Goal: Task Accomplishment & Management: Complete application form

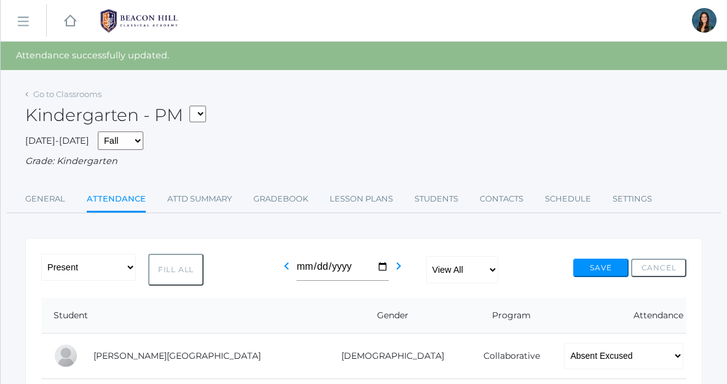
click at [277, 100] on div "Kindergarten - PM *KIND - Kindergarten AM *KIND - Kindergarten PM" at bounding box center [363, 108] width 677 height 46
click at [285, 141] on div "[DATE]-[DATE] Fall Spring Grade: Kindergarten" at bounding box center [363, 150] width 677 height 37
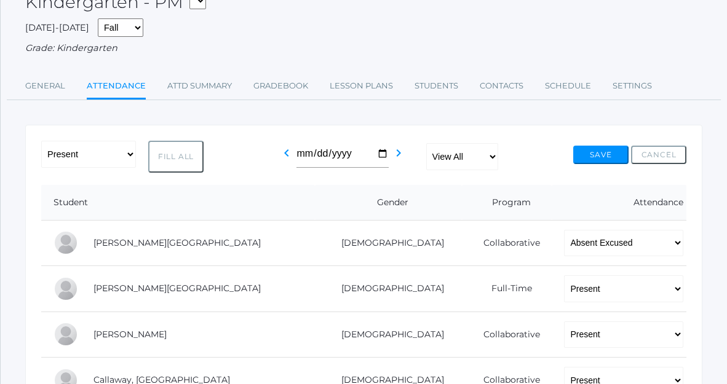
scroll to position [106, 0]
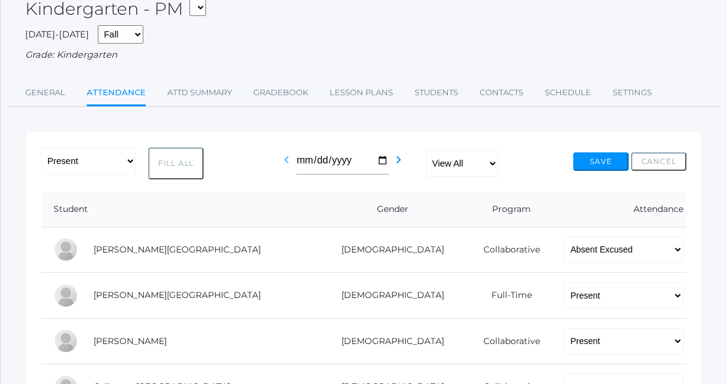
click at [290, 156] on icon "chevron_left" at bounding box center [286, 160] width 15 height 15
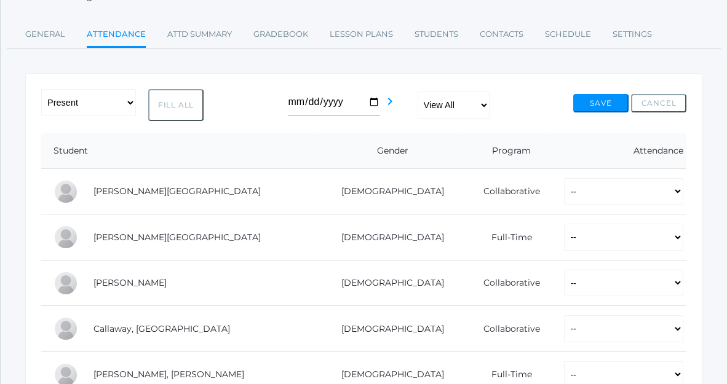
scroll to position [137, 0]
click at [172, 111] on button "Fill All" at bounding box center [175, 105] width 55 height 32
select select "P"
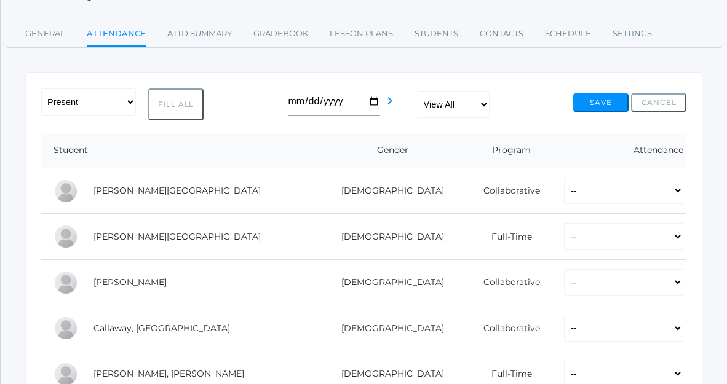
select select "P"
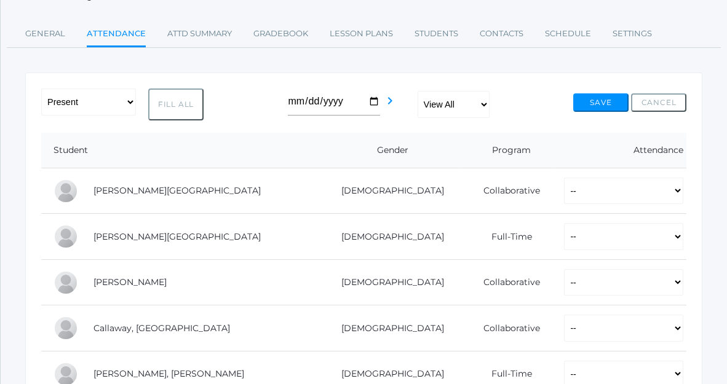
select select "P"
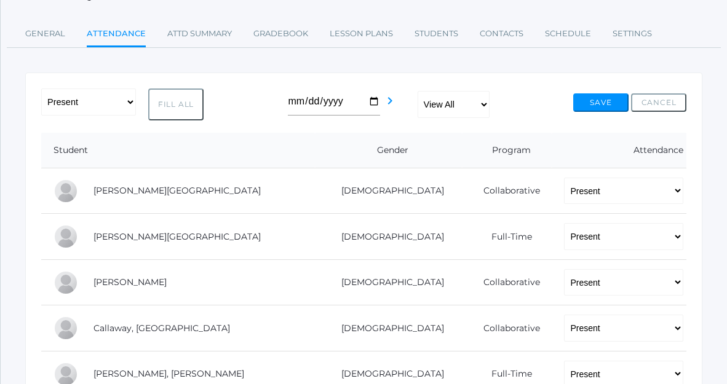
select select "P"
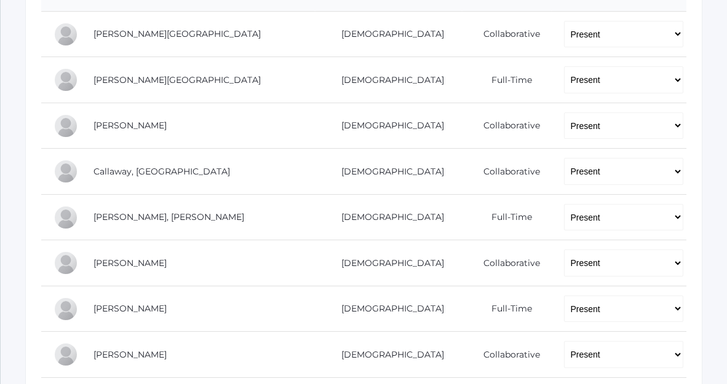
scroll to position [0, 0]
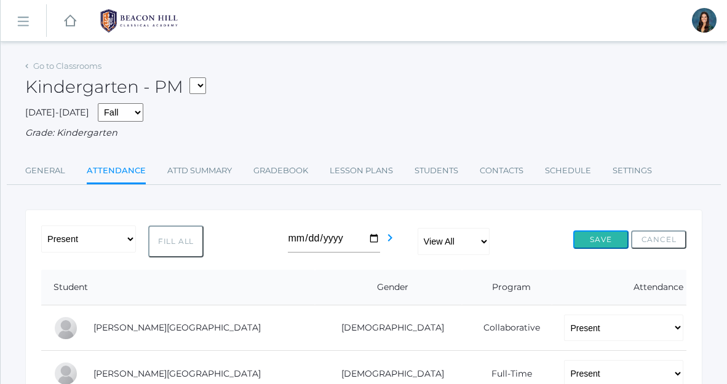
click at [605, 234] on button "Save" at bounding box center [600, 240] width 55 height 18
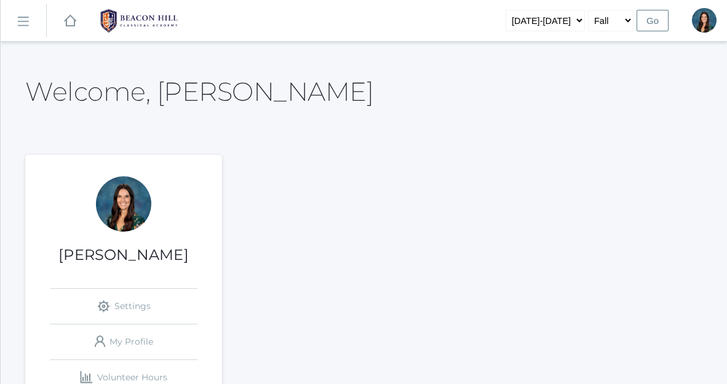
click at [28, 31] on link "icons/ui/navigation/hamburger Created with Sketch." at bounding box center [24, 20] width 46 height 33
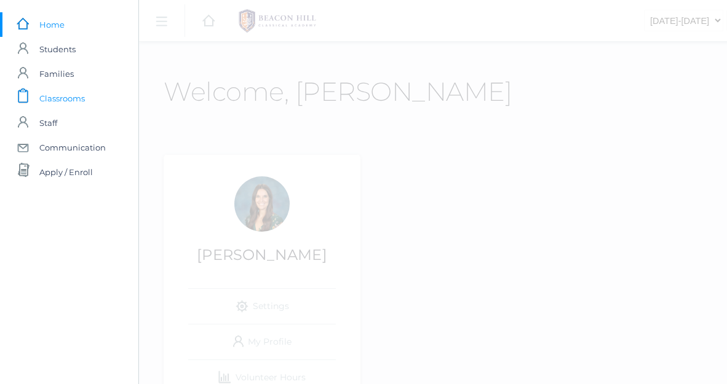
click at [55, 107] on span "Classrooms" at bounding box center [62, 98] width 46 height 25
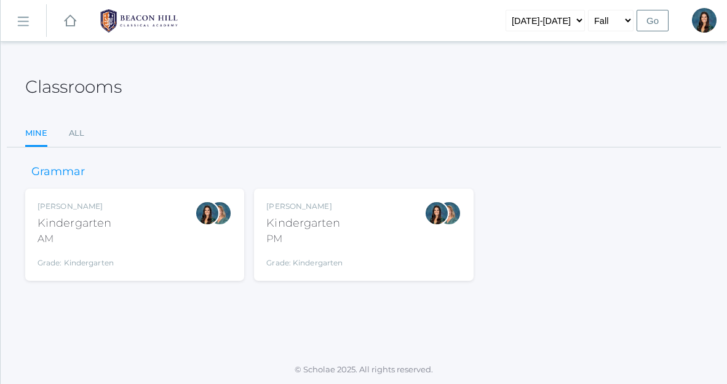
click at [125, 218] on div "Jordyn Dewey Kindergarten AM Grade: Kindergarten *KIND" at bounding box center [135, 235] width 194 height 68
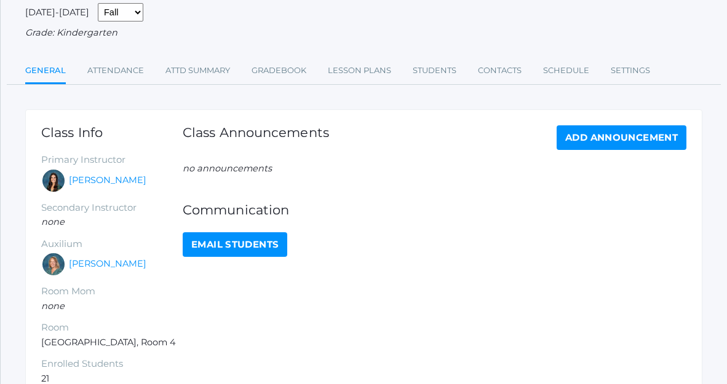
scroll to position [101, 0]
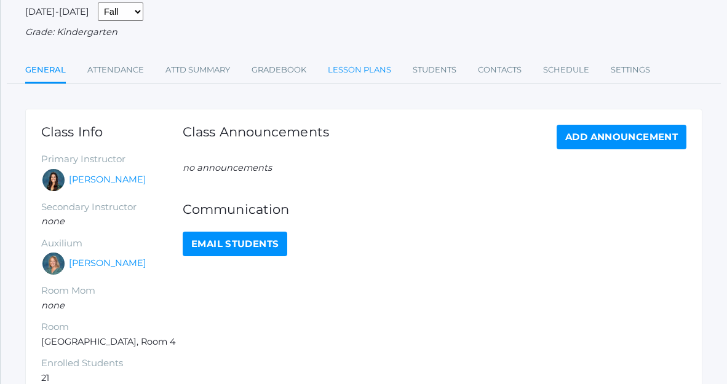
click at [360, 71] on link "Lesson Plans" at bounding box center [359, 70] width 63 height 25
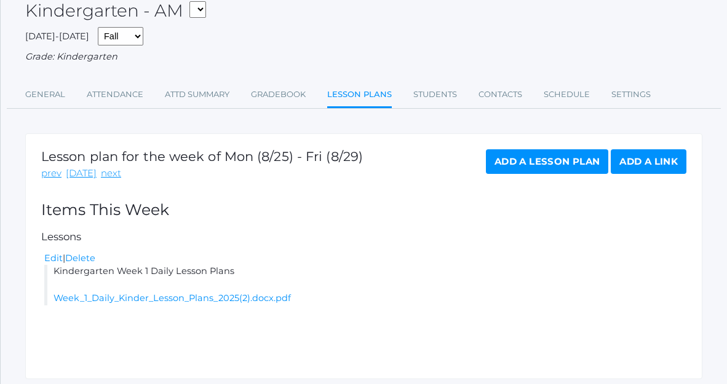
scroll to position [115, 0]
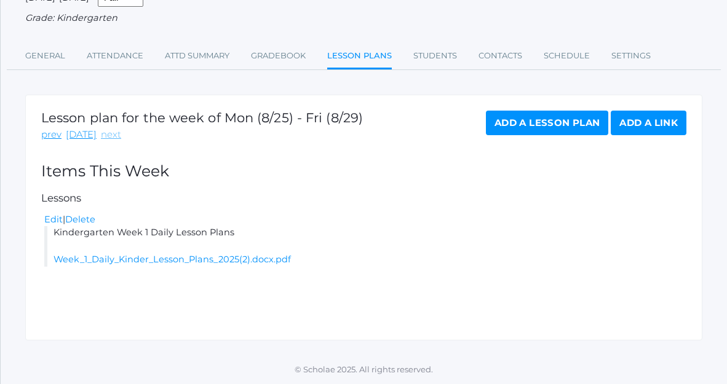
click at [111, 137] on link "next" at bounding box center [111, 135] width 20 height 14
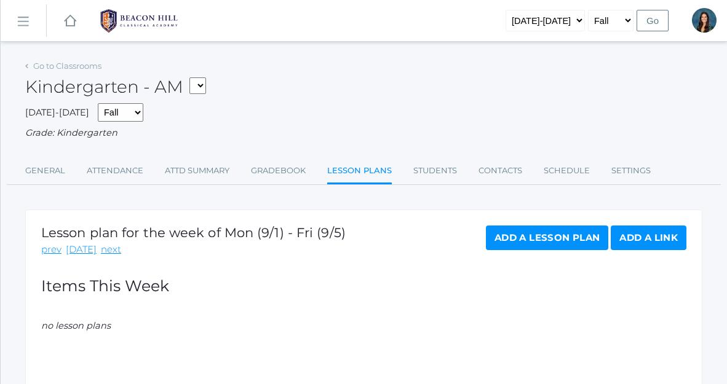
click at [542, 239] on link "Add a Lesson Plan" at bounding box center [547, 238] width 122 height 25
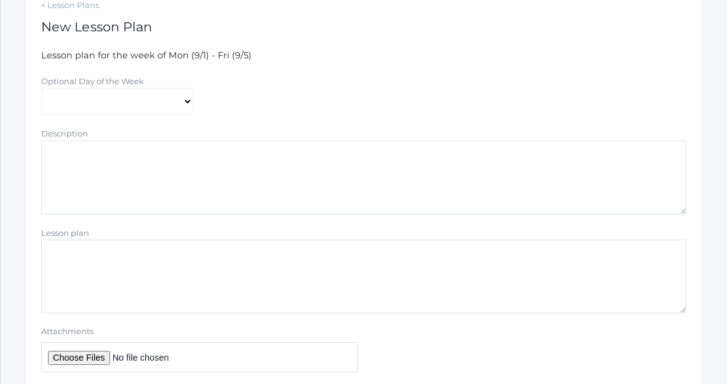
scroll to position [241, 0]
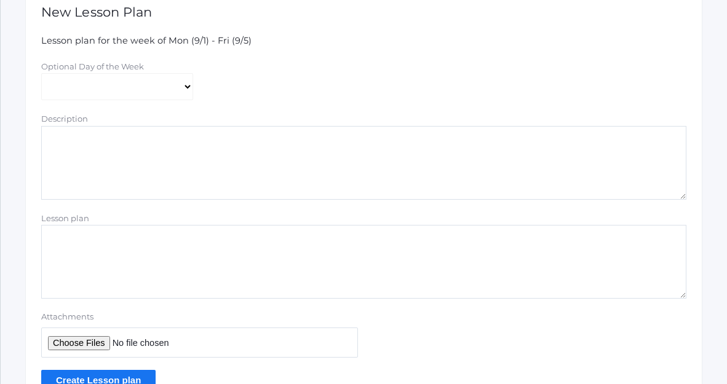
click at [119, 254] on textarea "Lesson plan" at bounding box center [363, 262] width 645 height 74
paste textarea "Kindergarten Hybrid Lesson Plans Week 1"
type textarea "Kindergarten Hybrid Lesson Plans Week 1"
click at [85, 349] on input "Attachments" at bounding box center [199, 343] width 317 height 30
type input "C:\fakepath\Kindergarten Hybrid Lesson Plans Week 1.pdf"
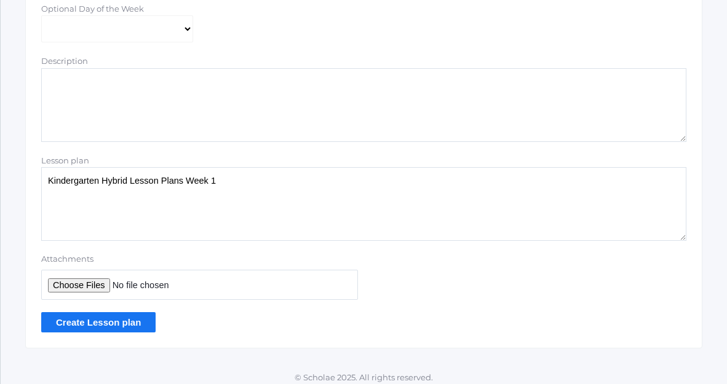
scroll to position [306, 0]
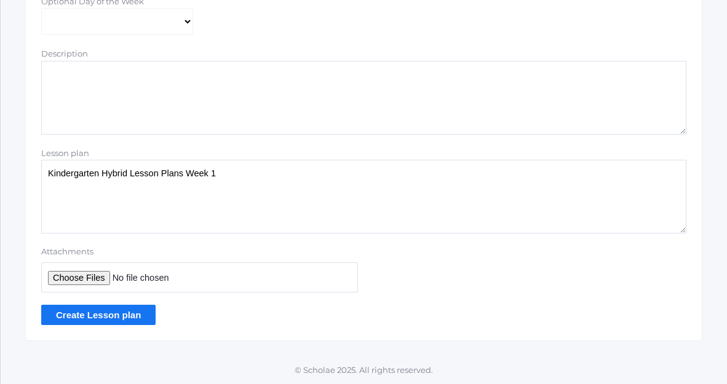
click at [103, 319] on input "Create Lesson plan" at bounding box center [98, 315] width 114 height 20
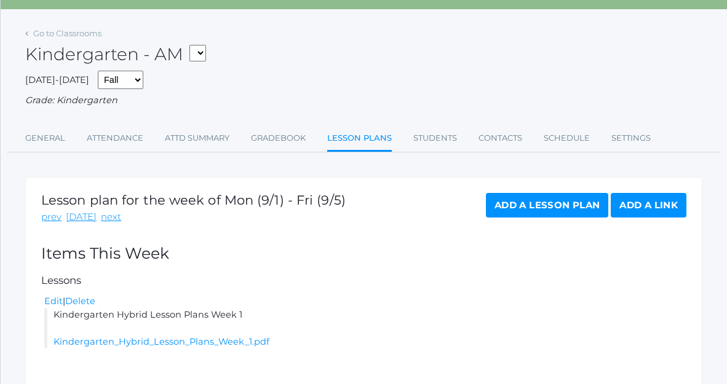
scroll to position [58, 0]
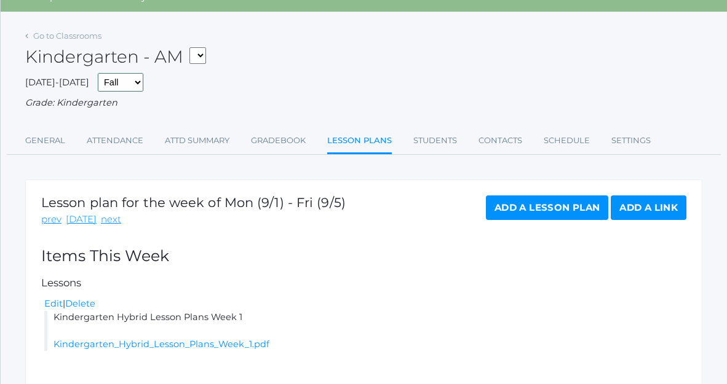
click at [105, 73] on select "Fall Spring" at bounding box center [121, 82] width 46 height 18
select select "2"
click at [98, 73] on select "Fall Spring" at bounding box center [121, 82] width 46 height 18
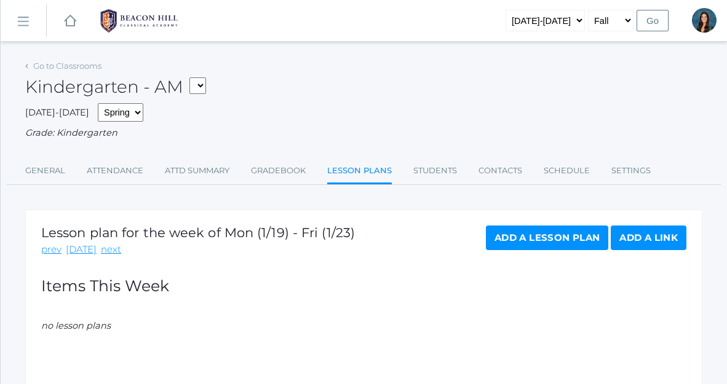
click at [526, 244] on link "Add a Lesson Plan" at bounding box center [547, 238] width 122 height 25
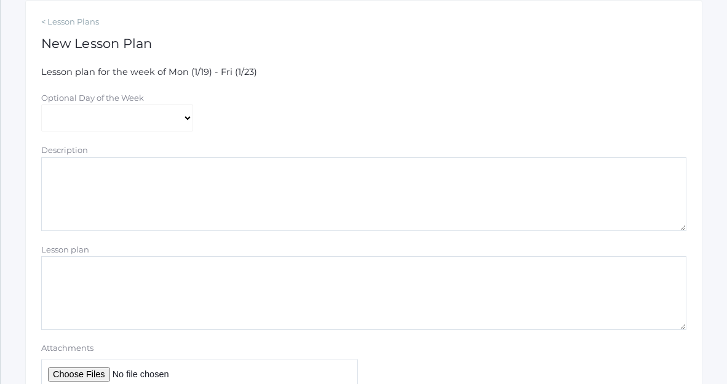
scroll to position [221, 0]
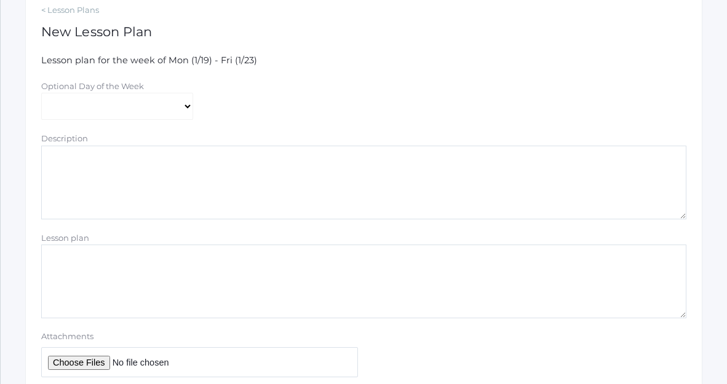
click at [104, 288] on textarea "Lesson plan" at bounding box center [363, 282] width 645 height 74
paste textarea "Kindergarten Hybrid Lesson Plans Week 1"
type textarea "Kindergarten Hybrid Lesson Plans Week 1"
click at [86, 359] on input "Attachments" at bounding box center [199, 362] width 317 height 30
type input "C:\fakepath\Kindergarten Hybrid Lesson Plans Week 1.pdf"
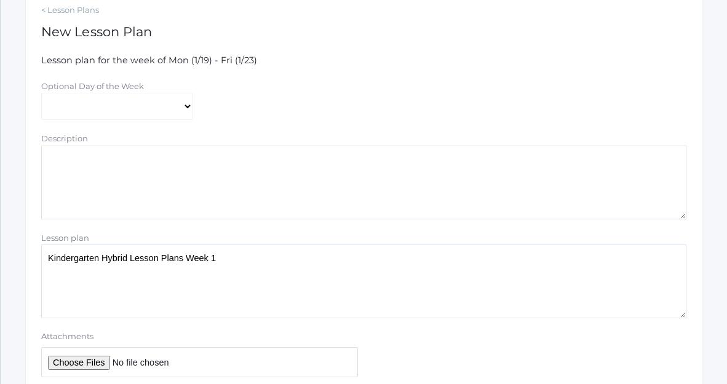
click at [87, 366] on input "Attachments" at bounding box center [199, 362] width 317 height 30
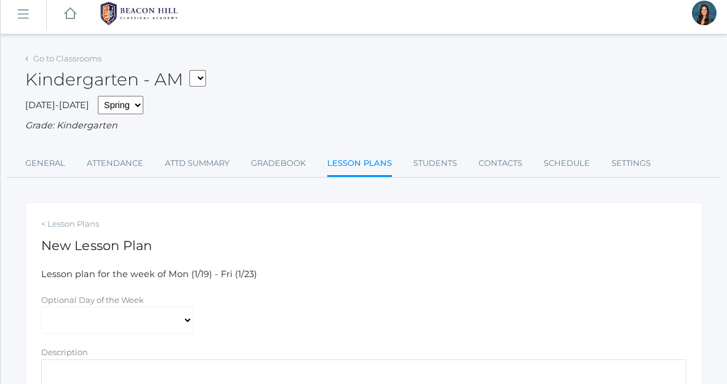
scroll to position [0, 0]
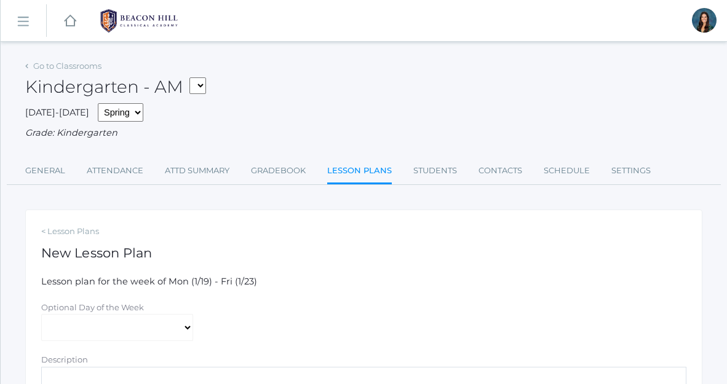
click at [367, 167] on link "Lesson Plans" at bounding box center [359, 172] width 65 height 26
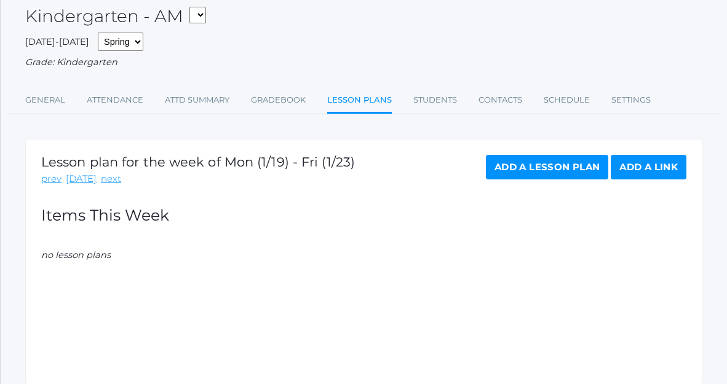
scroll to position [73, 0]
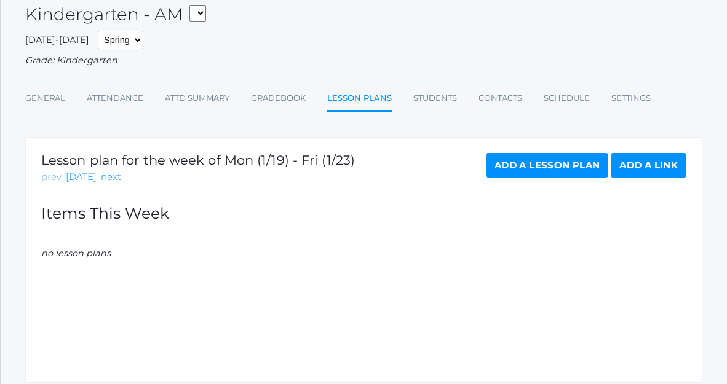
click at [52, 180] on link "prev" at bounding box center [51, 177] width 20 height 14
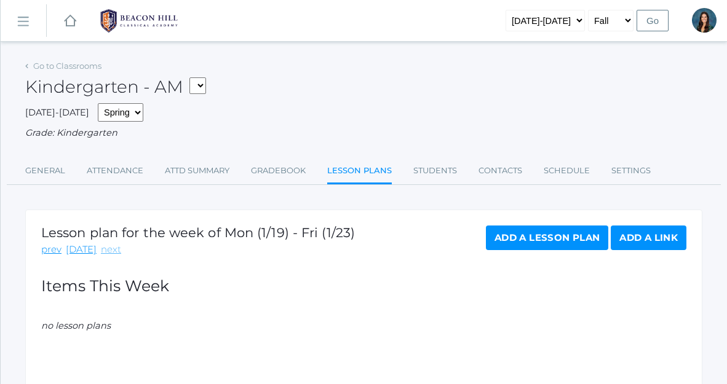
click at [112, 248] on link "next" at bounding box center [111, 250] width 20 height 14
click at [202, 88] on select "*KIND - Kindergarten AM *KIND - Kindergarten PM" at bounding box center [197, 85] width 17 height 17
select select "2131"
click at [193, 77] on select "*KIND - Kindergarten AM *KIND - Kindergarten PM" at bounding box center [197, 85] width 17 height 17
click at [116, 103] on select "Fall Spring" at bounding box center [121, 112] width 46 height 18
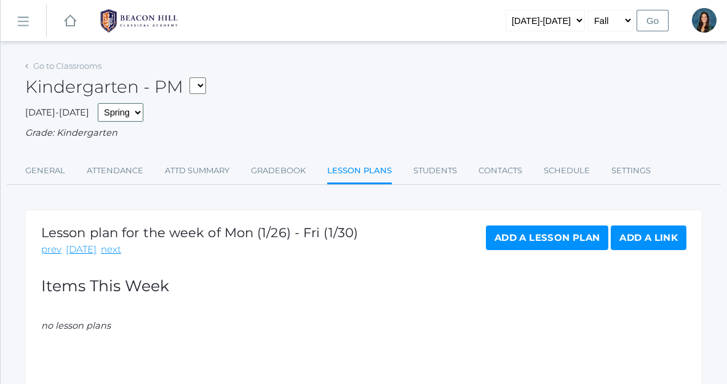
select select "1"
click at [98, 103] on select "Fall Spring" at bounding box center [121, 112] width 46 height 18
click at [24, 24] on rect at bounding box center [23, 22] width 20 height 20
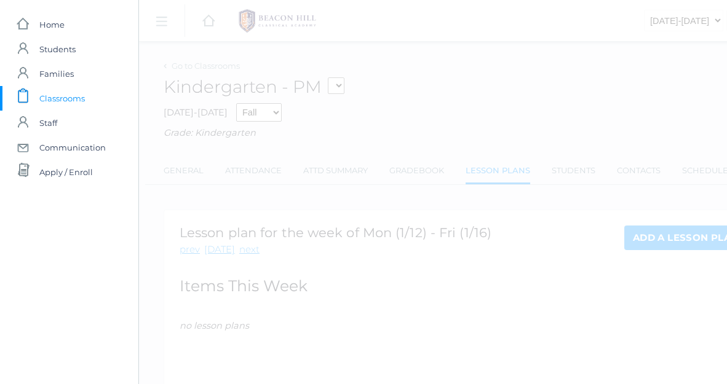
click at [56, 101] on span "Classrooms" at bounding box center [62, 98] width 46 height 25
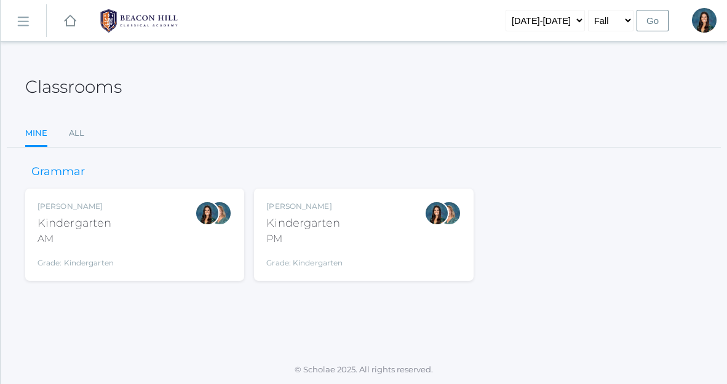
click at [313, 240] on div "PM" at bounding box center [304, 239] width 76 height 15
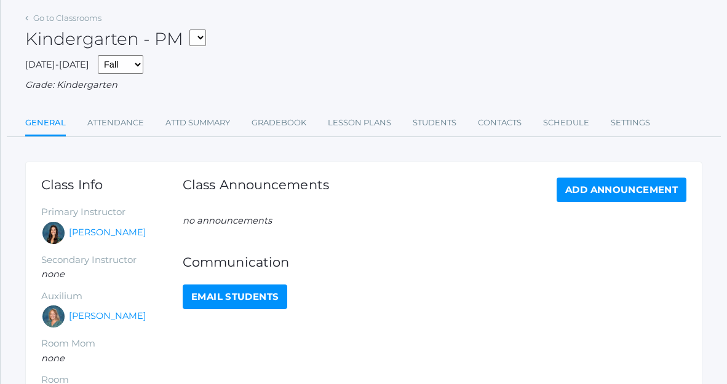
scroll to position [55, 0]
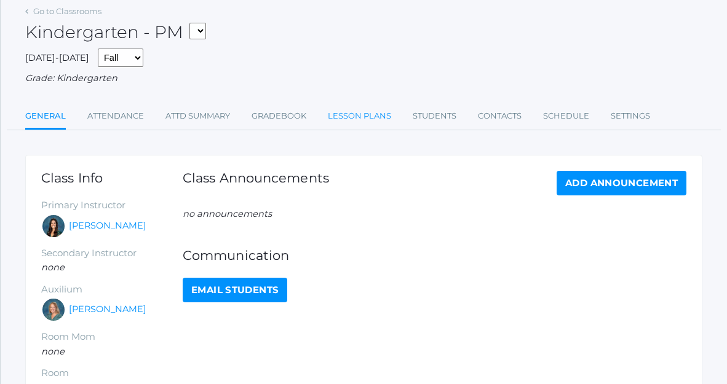
click at [363, 122] on link "Lesson Plans" at bounding box center [359, 116] width 63 height 25
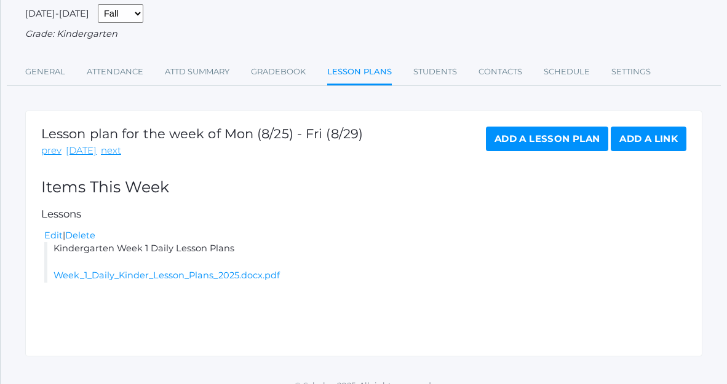
scroll to position [114, 0]
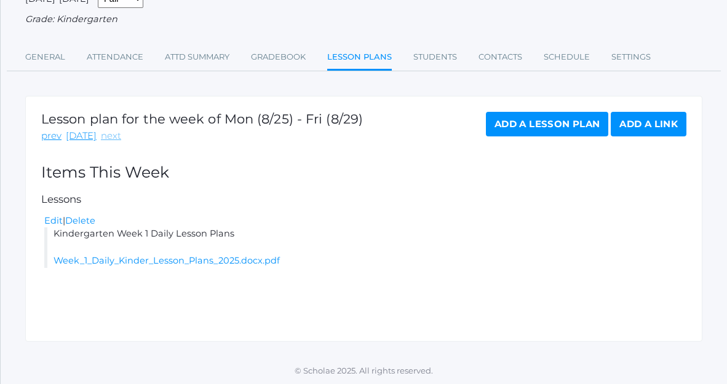
click at [109, 138] on link "next" at bounding box center [111, 136] width 20 height 14
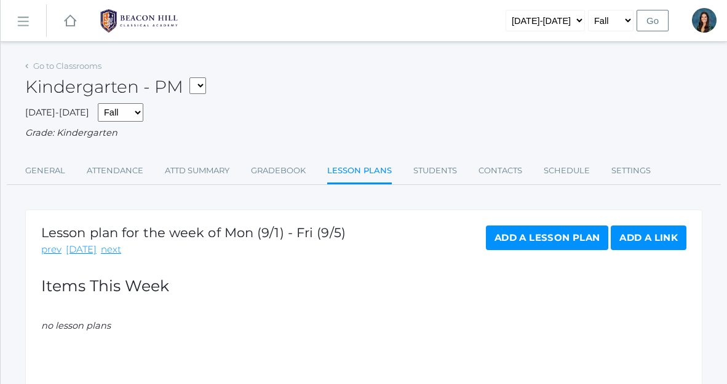
click at [518, 234] on link "Add a Lesson Plan" at bounding box center [547, 238] width 122 height 25
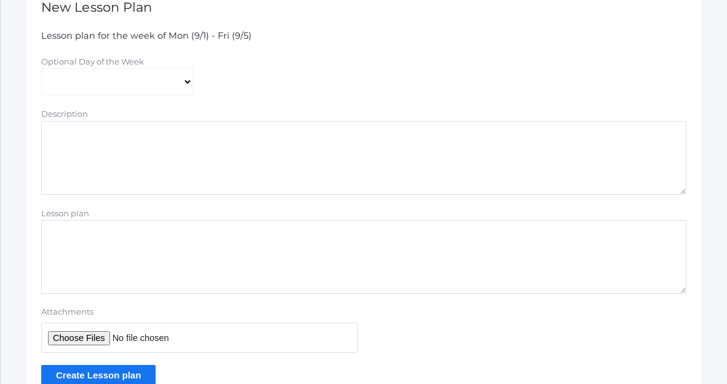
scroll to position [263, 0]
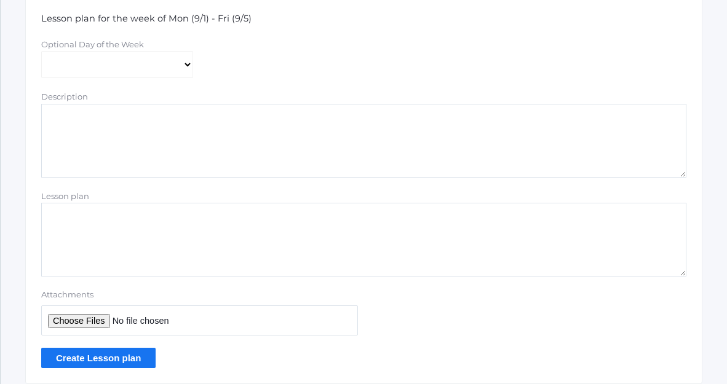
click at [114, 269] on textarea "Lesson plan" at bounding box center [363, 240] width 645 height 74
paste textarea "Kindergarten Hybrid Lesson Plans Week 1"
type textarea "Kindergarten Hybrid Lesson Plans Week 1"
click at [65, 320] on input "Attachments" at bounding box center [199, 321] width 317 height 30
type input "C:\fakepath\Kindergarten Hybrid Lesson Plans Week 1.pdf"
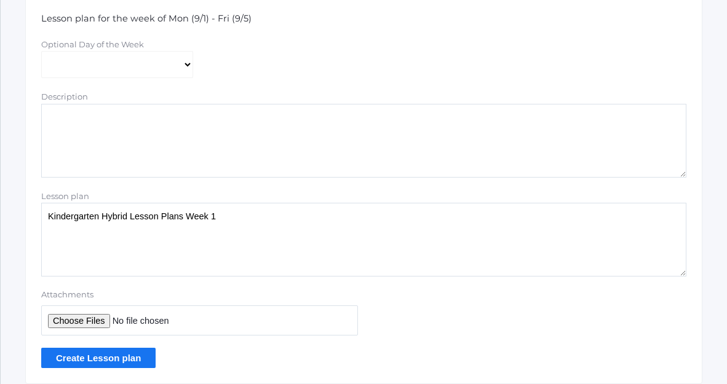
click at [130, 354] on input "Create Lesson plan" at bounding box center [98, 358] width 114 height 20
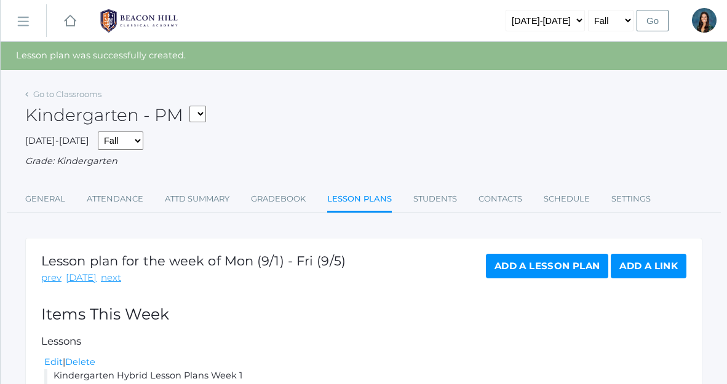
click at [22, 22] on rect at bounding box center [23, 22] width 20 height 20
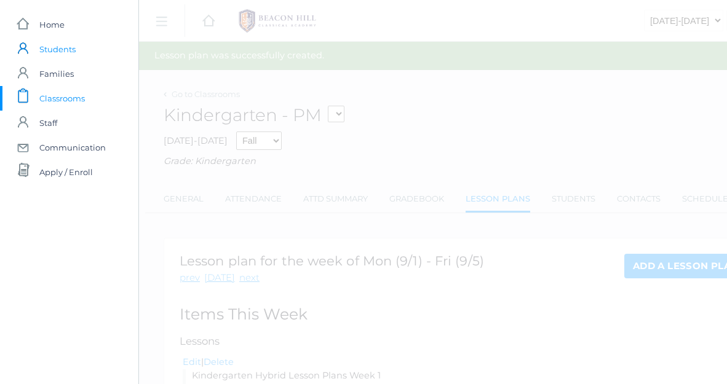
click at [53, 50] on span "Students" at bounding box center [57, 49] width 36 height 25
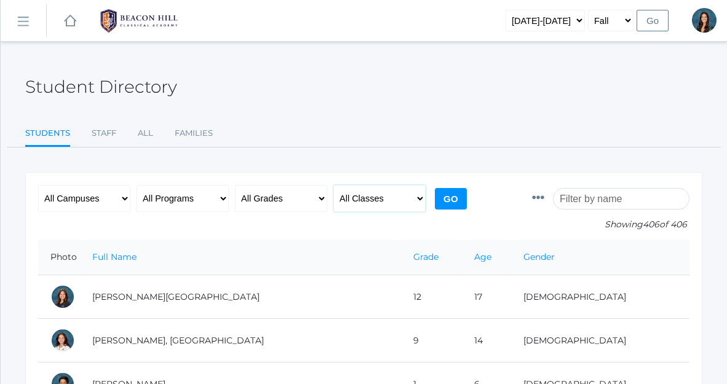
click at [381, 192] on select "All Classes Grammar - *KIND - Kindergarten AM - *KIND - Kindergarten PM - *KNDC…" at bounding box center [379, 198] width 92 height 27
select select "1989"
click at [333, 185] on select "All Classes Grammar - *KIND - Kindergarten AM - *KIND - Kindergarten PM - *KNDC…" at bounding box center [379, 198] width 92 height 27
click at [447, 200] on input "Go" at bounding box center [451, 199] width 32 height 22
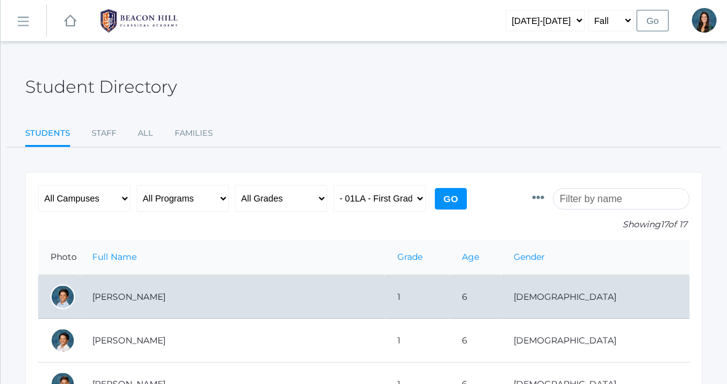
click at [133, 303] on td "[PERSON_NAME]" at bounding box center [232, 298] width 305 height 44
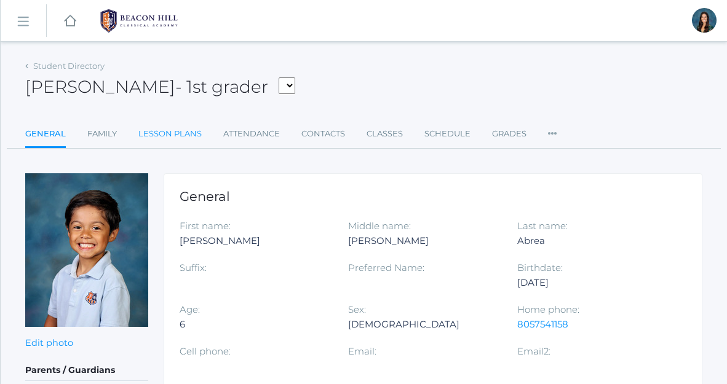
click at [178, 134] on link "Lesson Plans" at bounding box center [169, 134] width 63 height 25
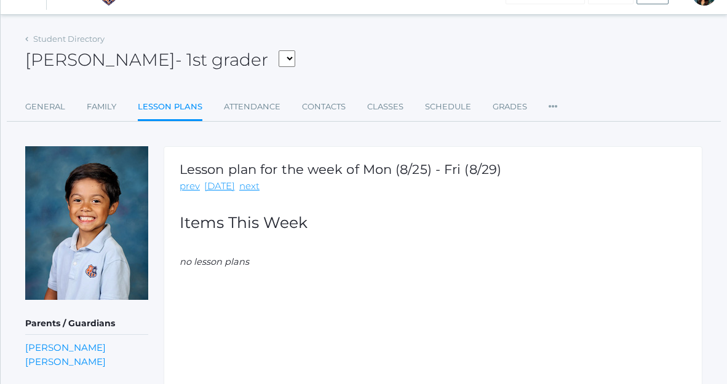
scroll to position [26, 0]
click at [246, 183] on link "next" at bounding box center [249, 187] width 20 height 14
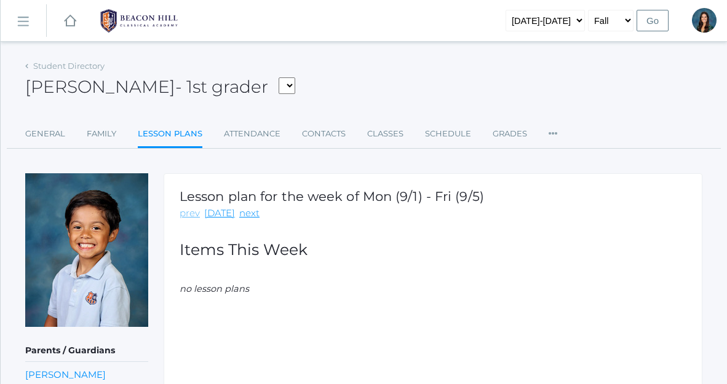
click at [189, 215] on link "prev" at bounding box center [190, 214] width 20 height 14
click at [279, 89] on select "Abrea, Dominic Abrea, Grayson Alstot, Nolan Armstrong, Isla Bernardez, Owen Bra…" at bounding box center [287, 85] width 17 height 17
select select "3900"
click at [279, 77] on select "Abrea, Dominic Abrea, Grayson Alstot, Nolan Armstrong, Isla Bernardez, Owen Bra…" at bounding box center [287, 85] width 17 height 17
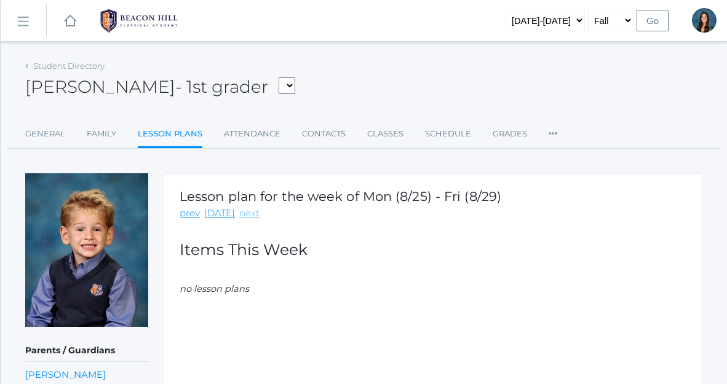
click at [245, 213] on link "next" at bounding box center [249, 214] width 20 height 14
click at [32, 23] on link "icons/ui/navigation/hamburger Created with Sketch." at bounding box center [24, 20] width 46 height 33
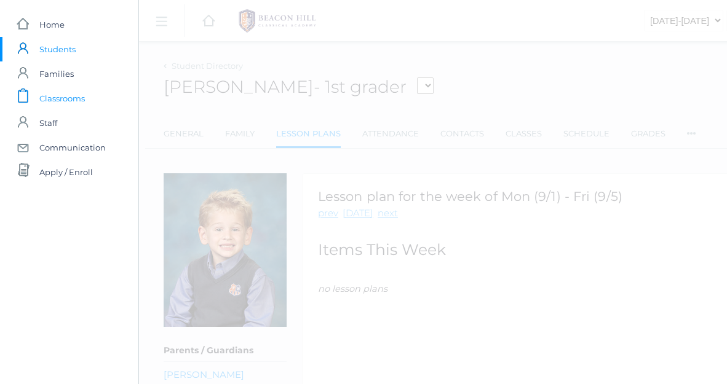
click at [61, 103] on span "Classrooms" at bounding box center [62, 98] width 46 height 25
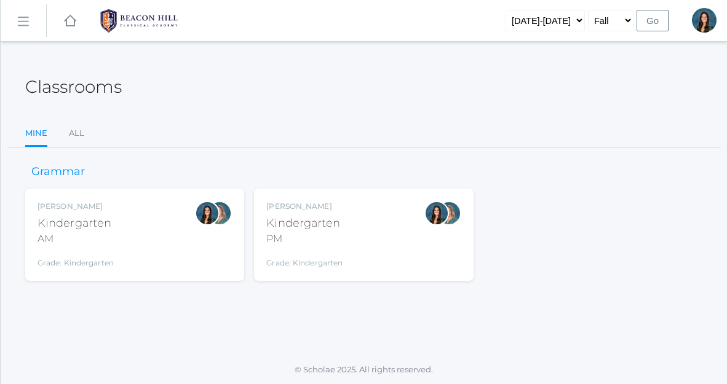
click at [338, 240] on div "PM" at bounding box center [304, 239] width 76 height 15
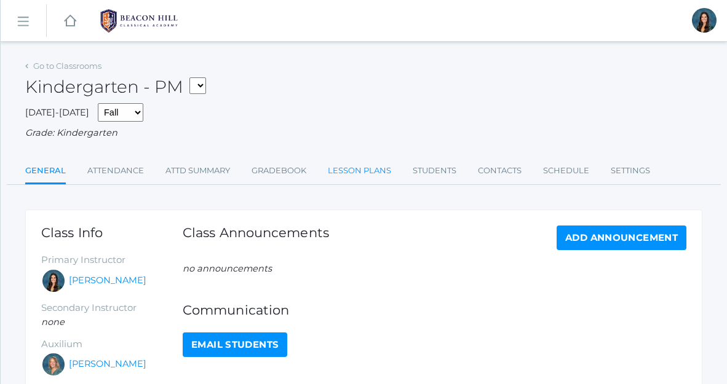
click at [351, 175] on link "Lesson Plans" at bounding box center [359, 171] width 63 height 25
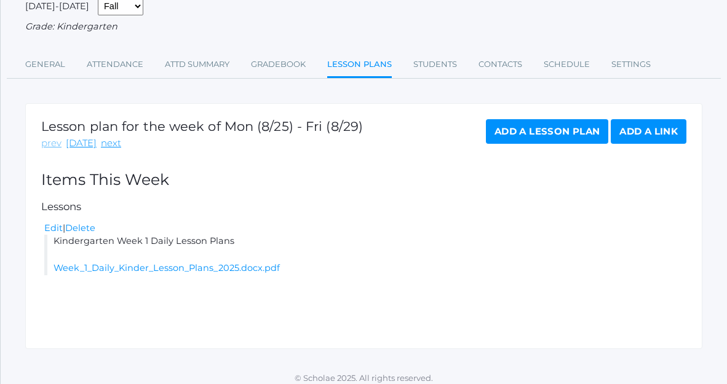
scroll to position [108, 0]
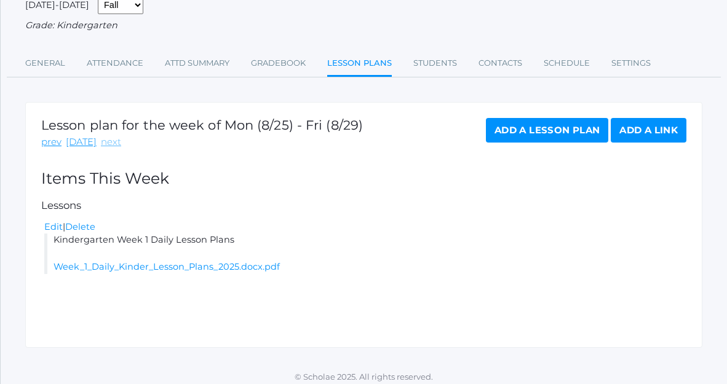
click at [108, 146] on link "next" at bounding box center [111, 142] width 20 height 14
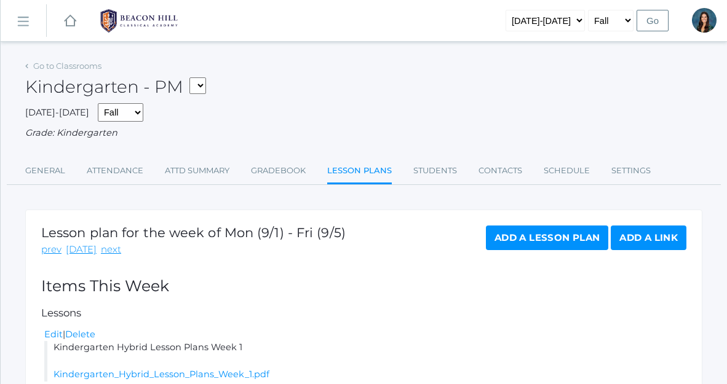
click at [204, 85] on select "*KIND - Kindergarten AM *KIND - Kindergarten PM" at bounding box center [197, 85] width 17 height 17
select select "1957"
click at [193, 77] on select "*KIND - Kindergarten AM *KIND - Kindergarten PM" at bounding box center [197, 85] width 17 height 17
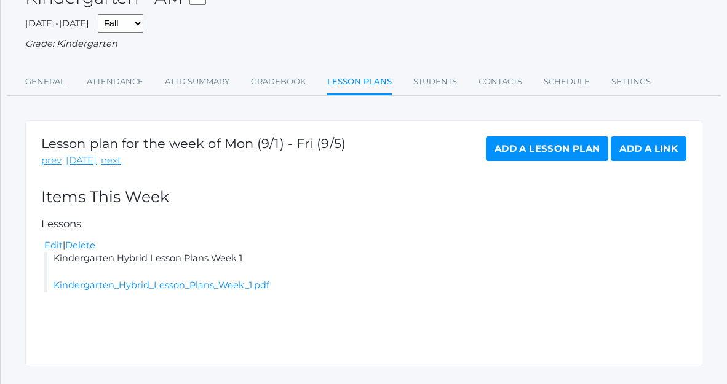
scroll to position [115, 0]
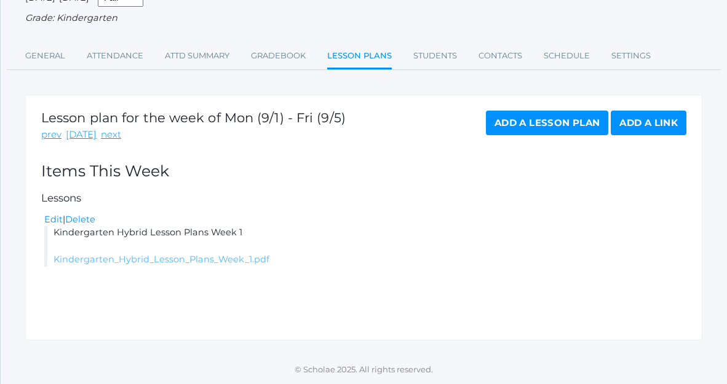
click at [135, 264] on link "Kindergarten_Hybrid_Lesson_Plans_Week_1.pdf" at bounding box center [162, 259] width 216 height 11
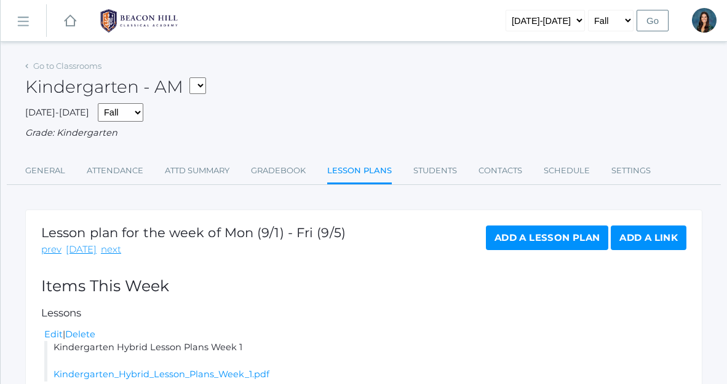
click at [28, 25] on rect at bounding box center [23, 22] width 20 height 20
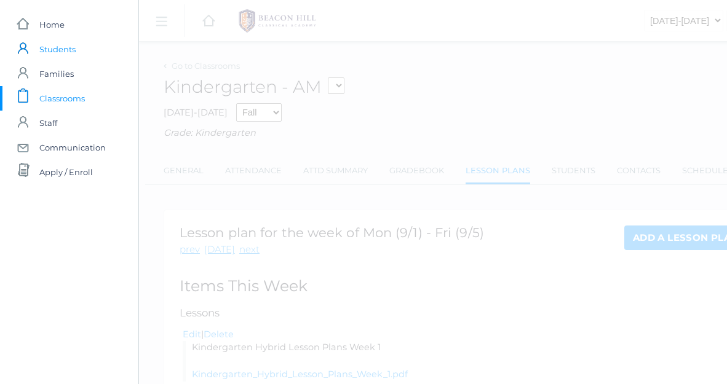
click at [60, 53] on span "Students" at bounding box center [57, 49] width 36 height 25
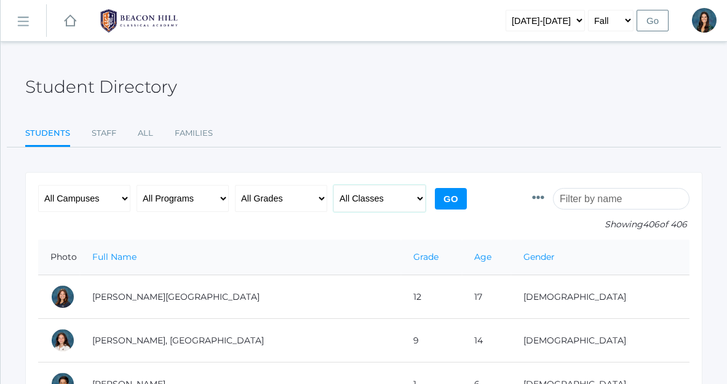
click at [368, 202] on select "All Classes Grammar - *KIND - Kindergarten AM - *KIND - Kindergarten PM - *KNDC…" at bounding box center [379, 198] width 92 height 27
select select "1958"
click at [333, 185] on select "All Classes Grammar - *KIND - Kindergarten AM - *KIND - Kindergarten PM - *KNDC…" at bounding box center [379, 198] width 92 height 27
click at [450, 200] on input "Go" at bounding box center [451, 199] width 32 height 22
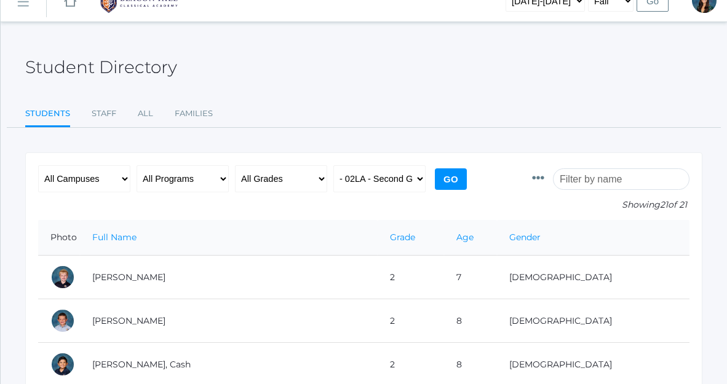
scroll to position [27, 0]
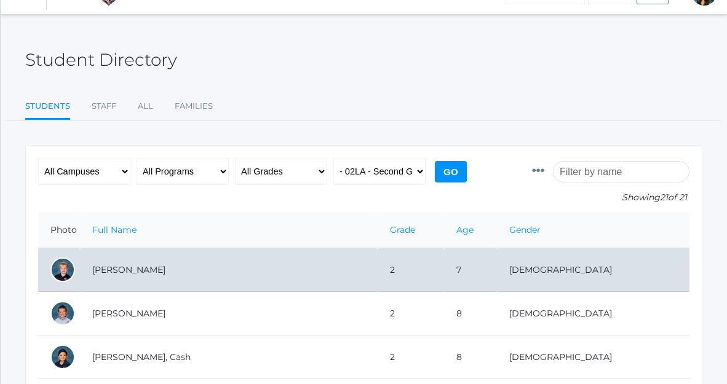
click at [186, 271] on td "[PERSON_NAME]" at bounding box center [229, 270] width 298 height 44
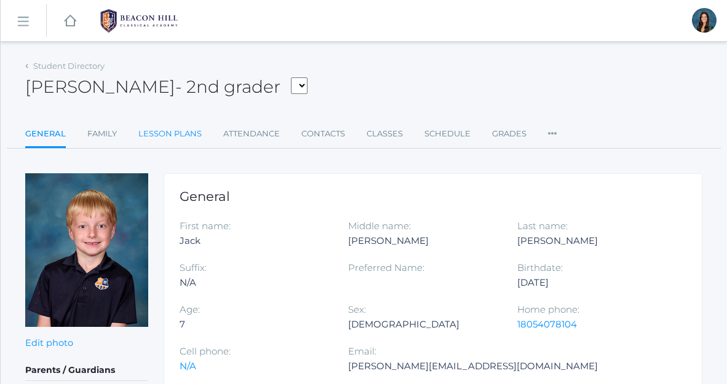
click at [170, 132] on link "Lesson Plans" at bounding box center [169, 134] width 63 height 25
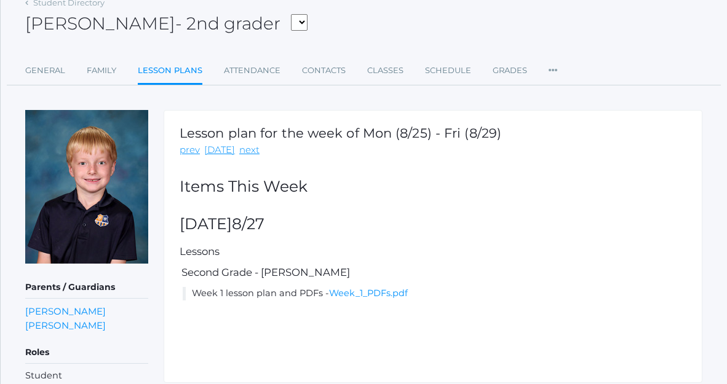
scroll to position [71, 0]
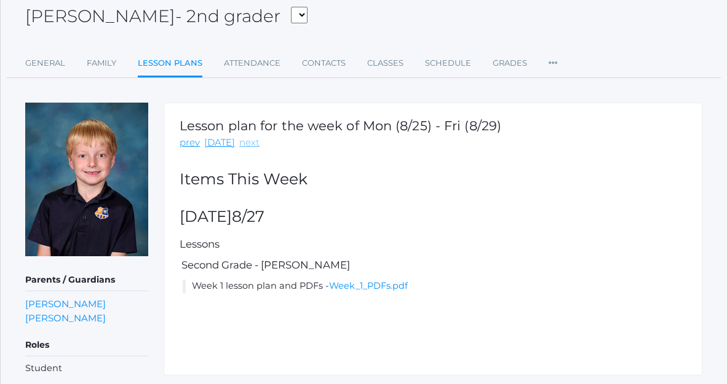
click at [245, 137] on link "next" at bounding box center [249, 143] width 20 height 14
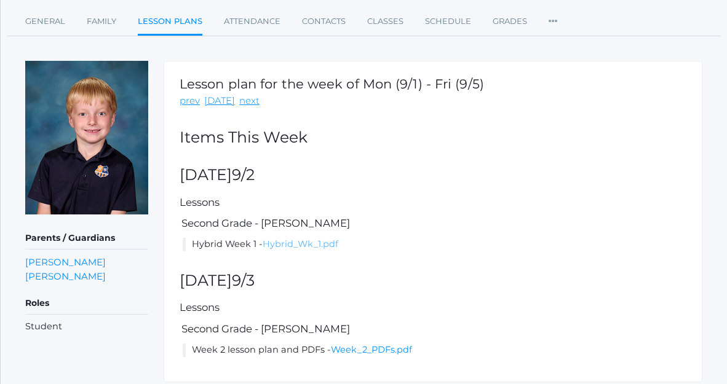
scroll to position [153, 0]
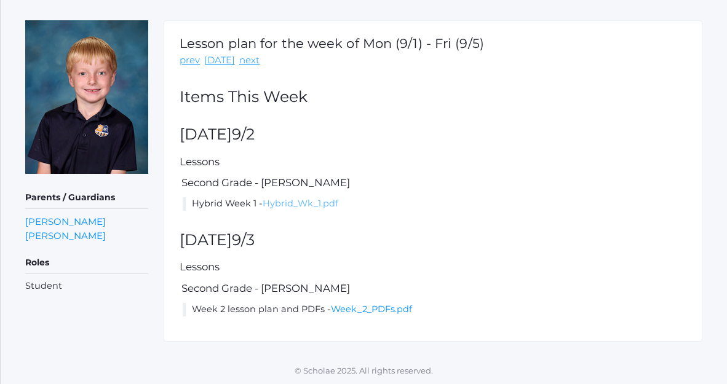
click at [306, 204] on link "Hybrid_Wk_1.pdf" at bounding box center [301, 203] width 76 height 11
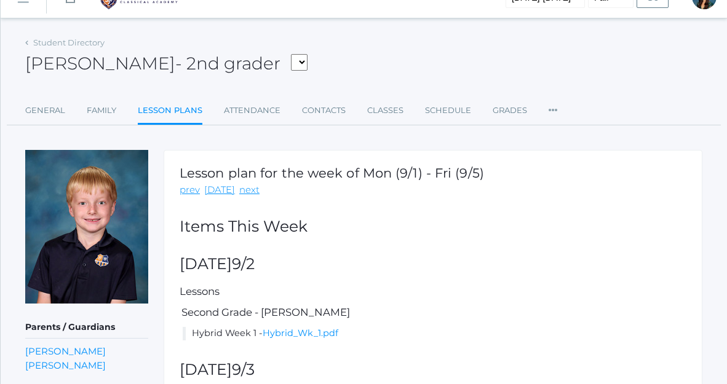
scroll to position [0, 0]
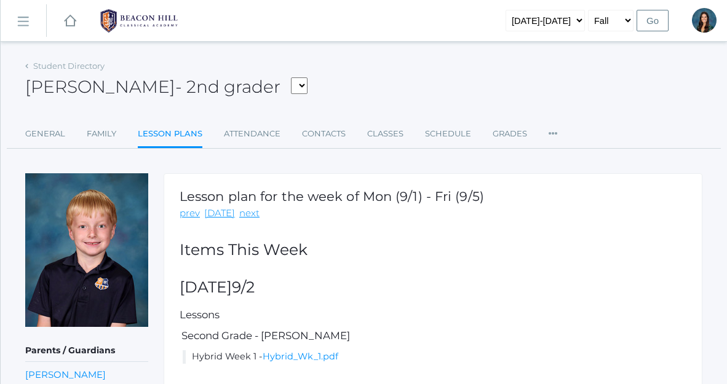
click at [22, 25] on rect at bounding box center [23, 22] width 20 height 20
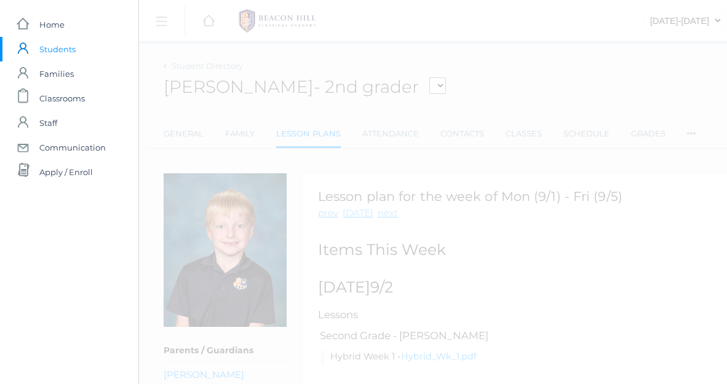
click at [65, 49] on span "Students" at bounding box center [57, 49] width 36 height 25
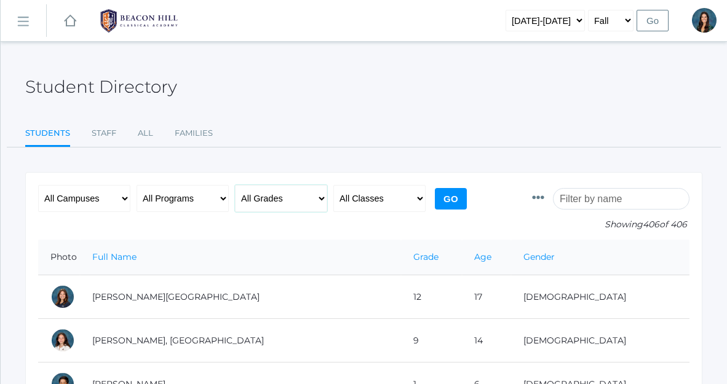
click at [297, 191] on select "All Grades Grammar - Kindergarten - 1st Grade - 2nd Grade - 3rd Grade - 4th Gra…" at bounding box center [281, 198] width 92 height 27
click at [379, 197] on select "All Classes Grammar - *KIND - Kindergarten AM - *KIND - Kindergarten PM - *KNDC…" at bounding box center [379, 198] width 92 height 27
select select "2078"
click at [333, 185] on select "All Classes Grammar - *KIND - Kindergarten AM - *KIND - Kindergarten PM - *KNDC…" at bounding box center [379, 198] width 92 height 27
click at [453, 209] on input "Go" at bounding box center [451, 199] width 32 height 22
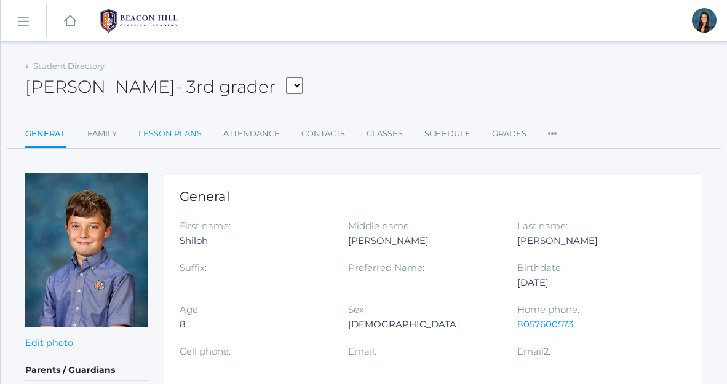
click at [185, 133] on link "Lesson Plans" at bounding box center [169, 134] width 63 height 25
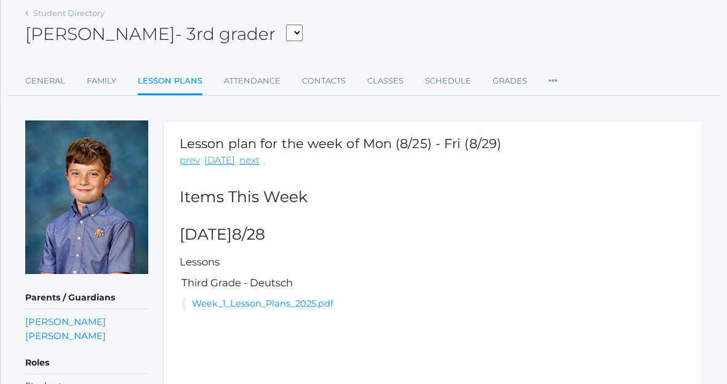
scroll to position [52, 0]
click at [244, 164] on link "next" at bounding box center [249, 161] width 20 height 14
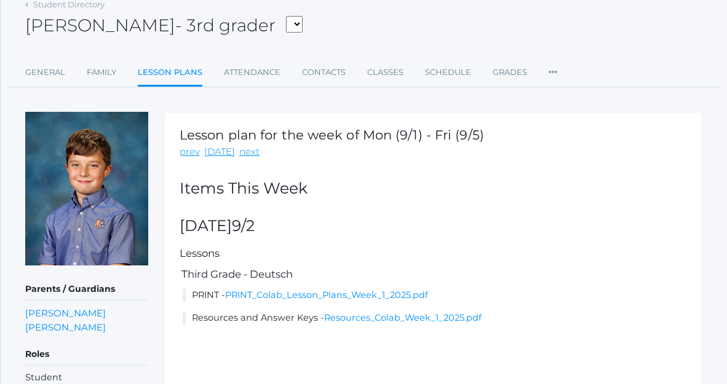
scroll to position [105, 0]
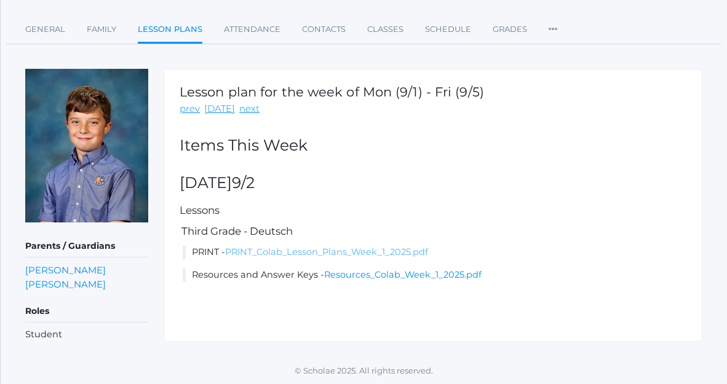
click at [277, 250] on link "PRINT_Colab_Lesson_Plans_Week_1_2025.pdf" at bounding box center [326, 252] width 203 height 11
click at [362, 270] on link "Resources_Colab_Week_1_2025.pdf" at bounding box center [402, 274] width 157 height 11
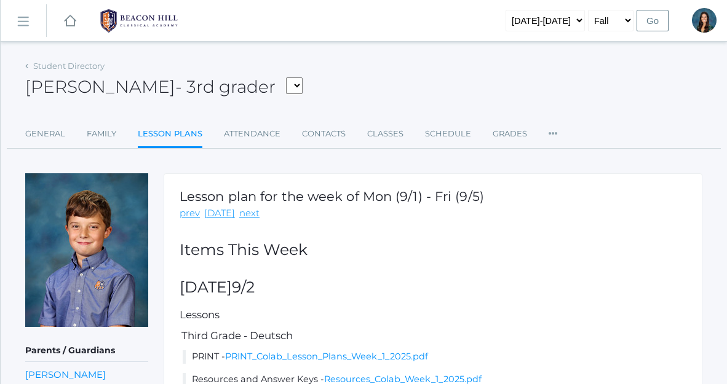
click at [19, 23] on rect at bounding box center [23, 22] width 20 height 20
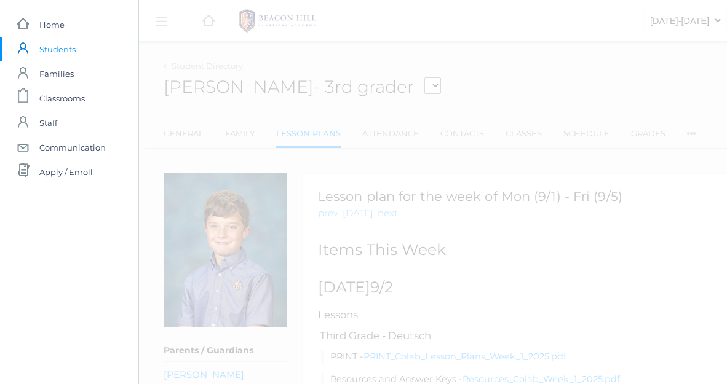
click at [49, 46] on span "Students" at bounding box center [57, 49] width 36 height 25
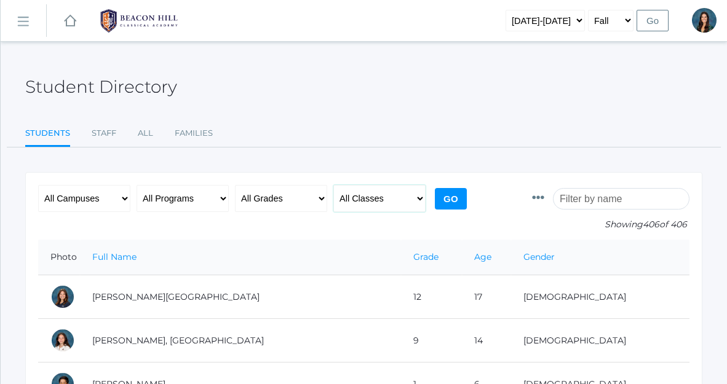
click at [380, 200] on select "All Classes Grammar - *KIND - Kindergarten AM - *KIND - Kindergarten PM - *KNDC…" at bounding box center [379, 198] width 92 height 27
select select "1958"
click at [333, 185] on select "All Classes Grammar - *KIND - Kindergarten AM - *KIND - Kindergarten PM - *KNDC…" at bounding box center [379, 198] width 92 height 27
click at [448, 200] on input "Go" at bounding box center [451, 199] width 32 height 22
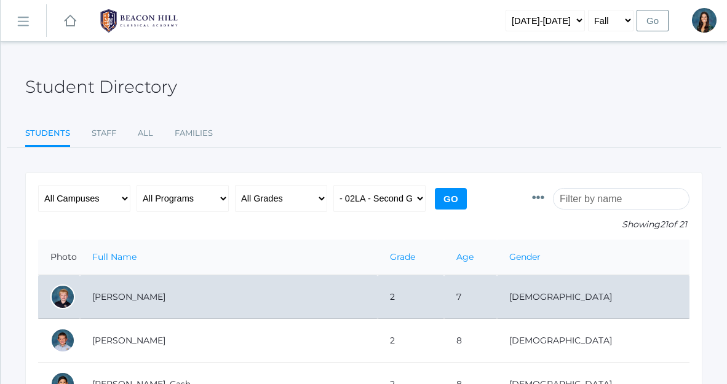
click at [149, 295] on td "[PERSON_NAME]" at bounding box center [229, 298] width 298 height 44
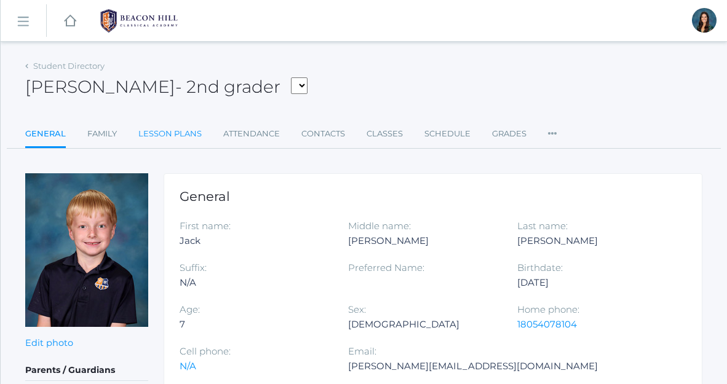
click at [181, 135] on link "Lesson Plans" at bounding box center [169, 134] width 63 height 25
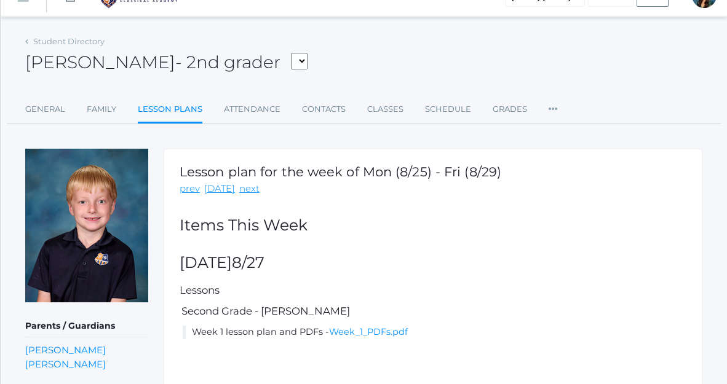
scroll to position [36, 0]
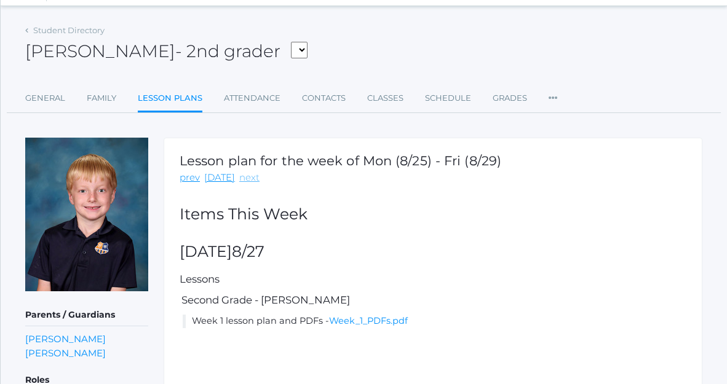
click at [252, 181] on link "next" at bounding box center [249, 178] width 20 height 14
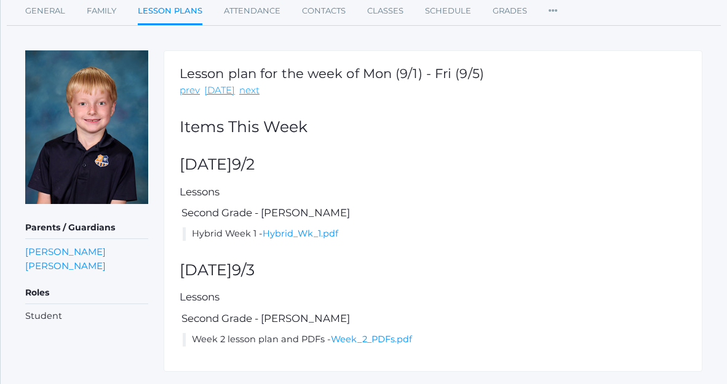
scroll to position [130, 0]
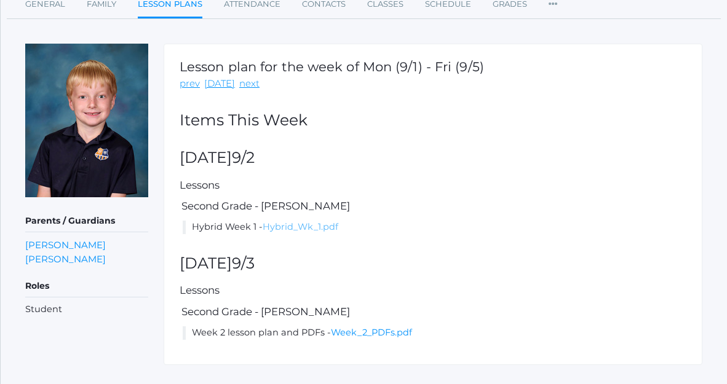
click at [298, 226] on link "Hybrid_Wk_1.pdf" at bounding box center [301, 226] width 76 height 11
click at [362, 333] on link "Week_2_PDFs.pdf" at bounding box center [371, 332] width 81 height 11
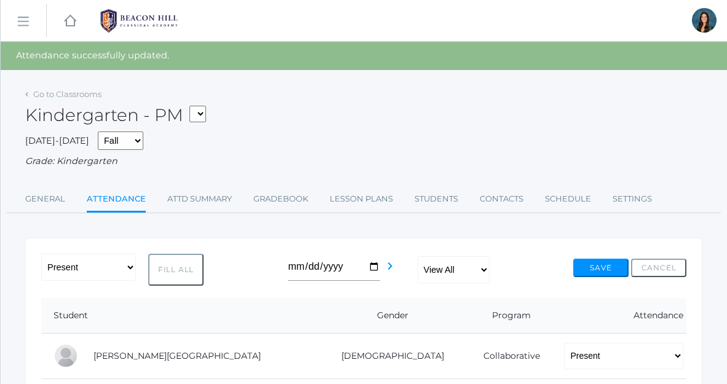
click at [201, 109] on select "*KIND - Kindergarten AM *KIND - Kindergarten PM" at bounding box center [197, 114] width 17 height 17
select select "1957"
click at [193, 106] on select "*KIND - Kindergarten AM *KIND - Kindergarten PM" at bounding box center [197, 114] width 17 height 17
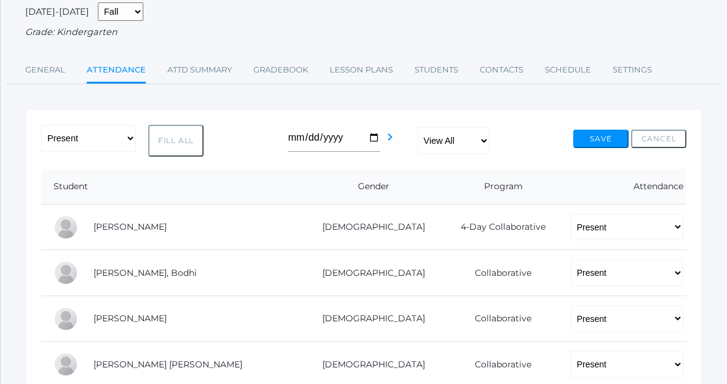
scroll to position [27, 0]
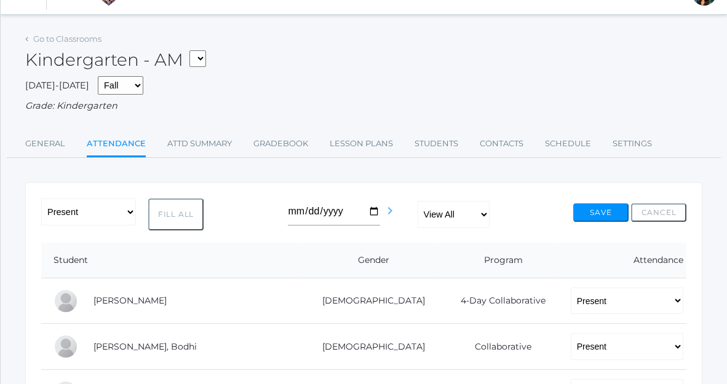
click at [391, 213] on icon "chevron_right" at bounding box center [390, 211] width 15 height 15
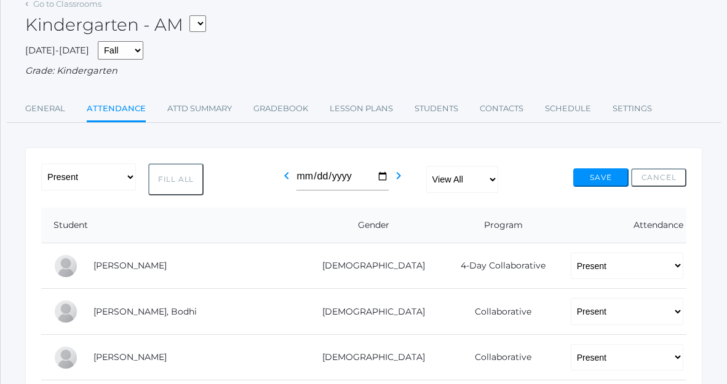
scroll to position [49, 0]
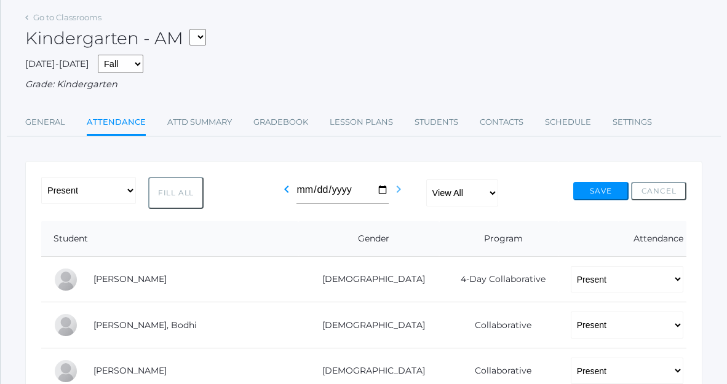
click at [394, 194] on icon "chevron_right" at bounding box center [398, 189] width 15 height 15
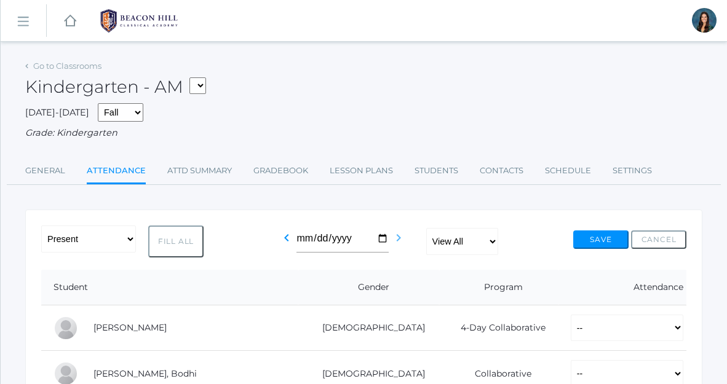
click at [395, 244] on icon "chevron_right" at bounding box center [398, 238] width 15 height 15
click at [397, 239] on icon "chevron_right" at bounding box center [398, 238] width 15 height 15
click at [398, 239] on icon "chevron_right" at bounding box center [398, 238] width 15 height 15
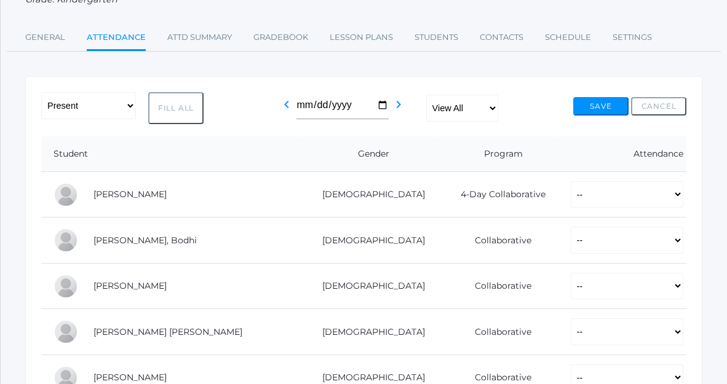
scroll to position [134, 0]
